Goal: Navigation & Orientation: Find specific page/section

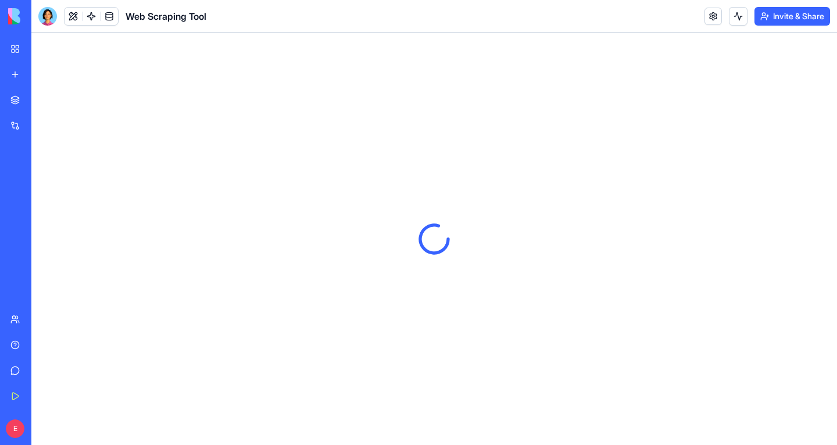
click at [43, 52] on div "My Workspace" at bounding box center [35, 49] width 15 height 12
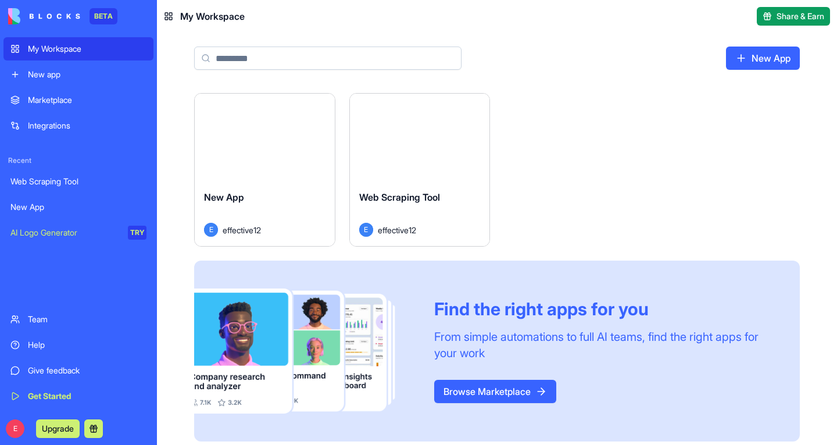
scroll to position [7, 0]
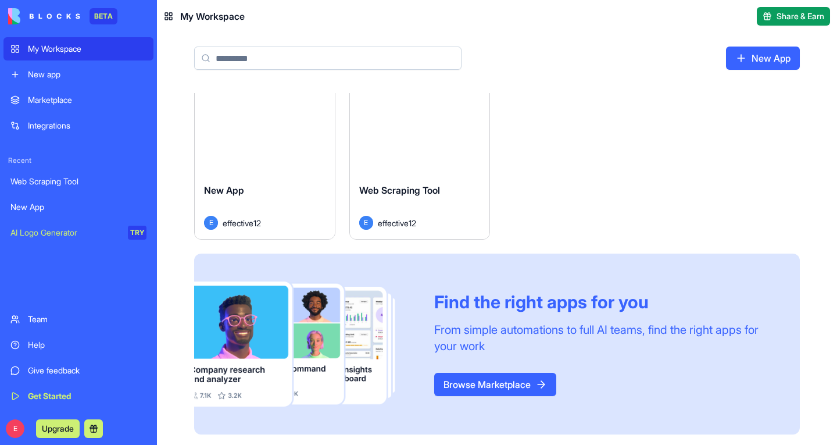
click at [63, 97] on div "Marketplace" at bounding box center [87, 100] width 119 height 12
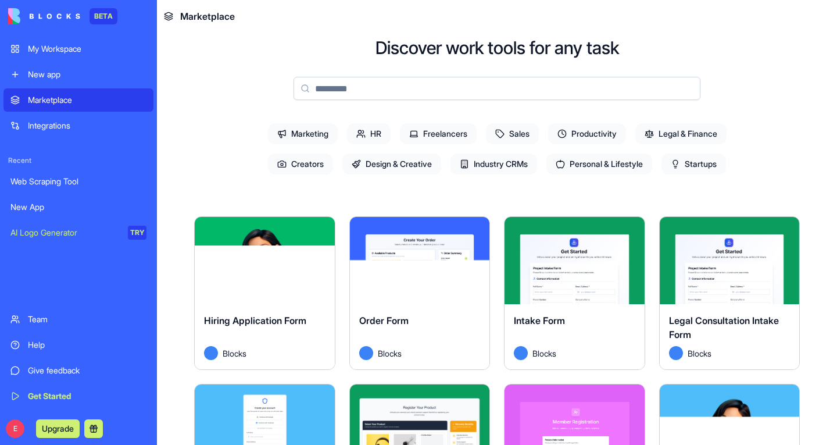
scroll to position [49, 0]
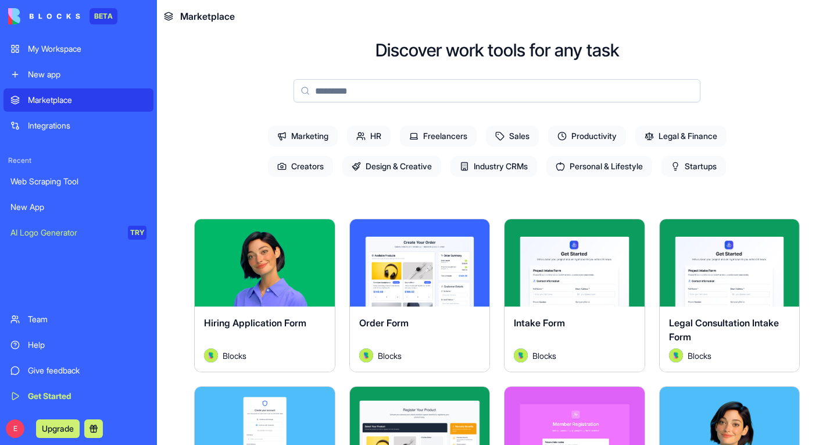
click at [42, 127] on div "Integrations" at bounding box center [87, 126] width 119 height 12
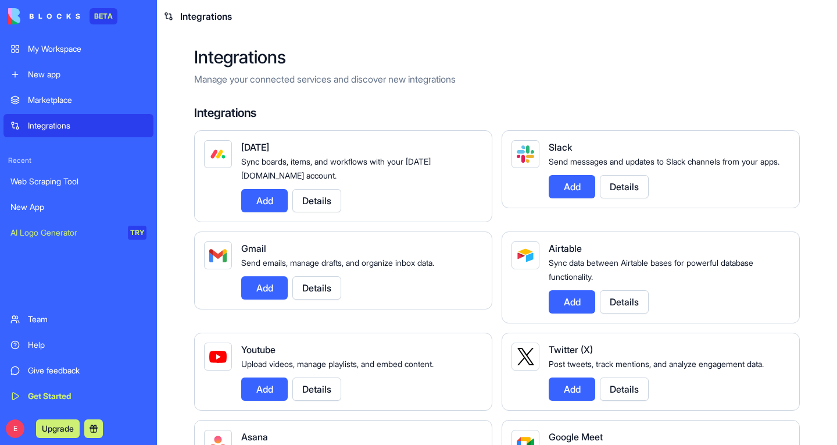
click at [62, 76] on div "New app" at bounding box center [87, 75] width 119 height 12
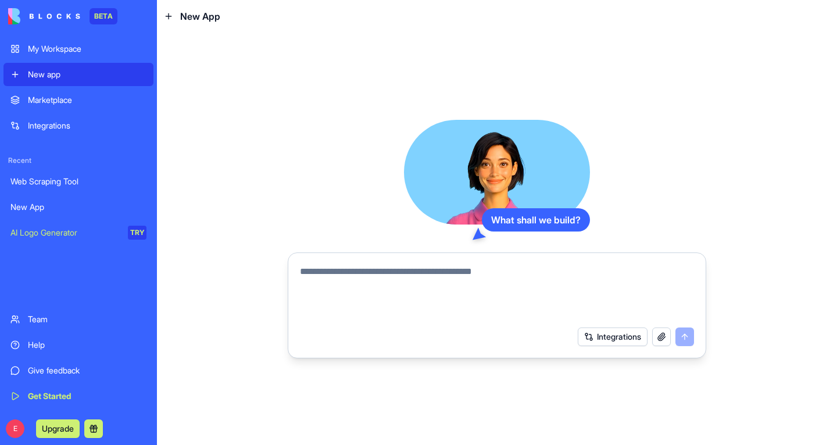
click at [70, 124] on div "Integrations" at bounding box center [87, 126] width 119 height 12
